Goal: Task Accomplishment & Management: Manage account settings

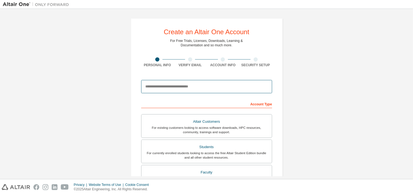
drag, startPoint x: 0, startPoint y: 0, endPoint x: 213, endPoint y: 90, distance: 231.0
click at [213, 90] on input "email" at bounding box center [206, 86] width 131 height 13
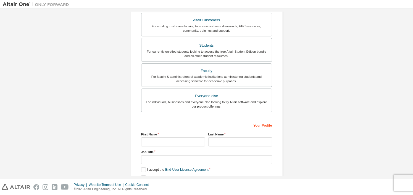
scroll to position [126, 0]
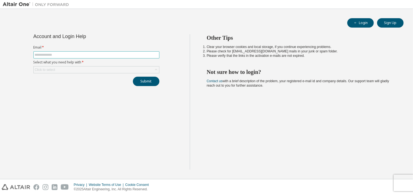
click at [115, 57] on span at bounding box center [96, 54] width 126 height 7
click at [115, 53] on input "text" at bounding box center [96, 55] width 123 height 4
type input "**********"
click at [104, 73] on div "Click to select" at bounding box center [96, 70] width 125 height 7
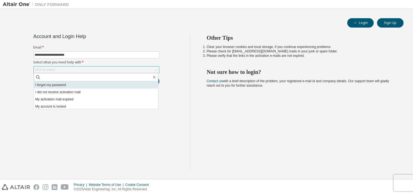
click at [78, 85] on li "I forgot my password" at bounding box center [96, 84] width 124 height 7
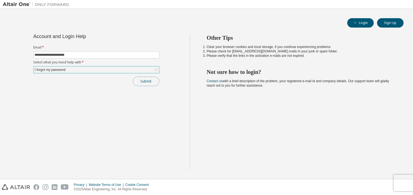
click at [157, 79] on button "Submit" at bounding box center [146, 81] width 27 height 9
